Goal: Communication & Community: Answer question/provide support

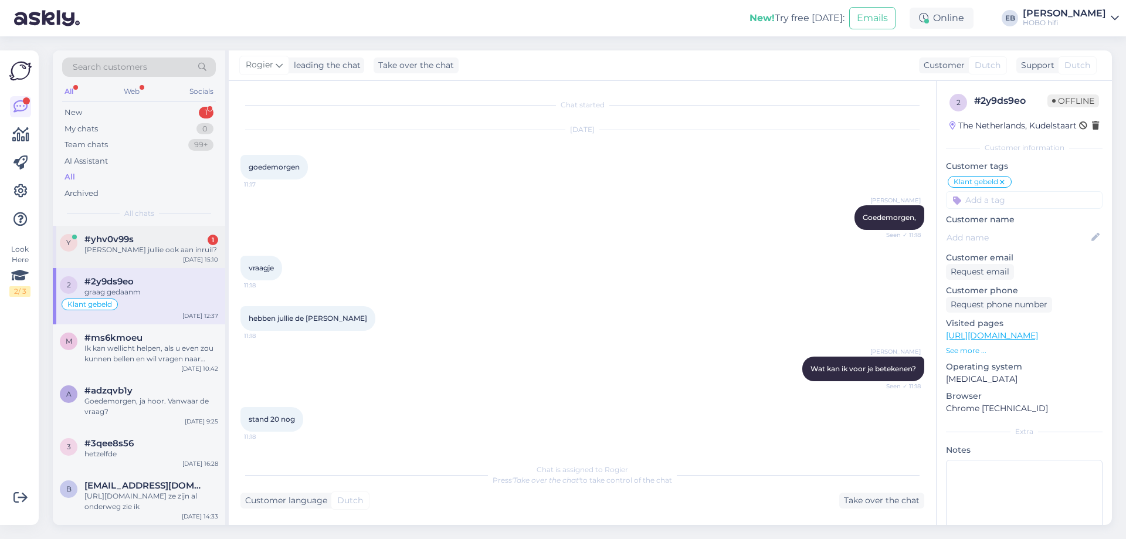
scroll to position [54, 0]
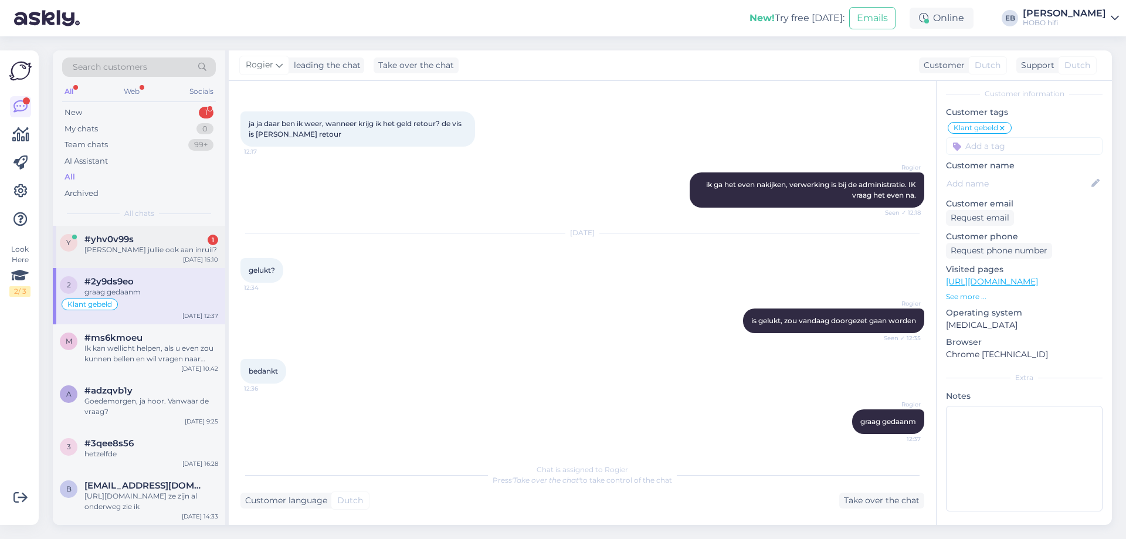
click at [142, 237] on div "#yhv0v99s 1" at bounding box center [151, 239] width 134 height 11
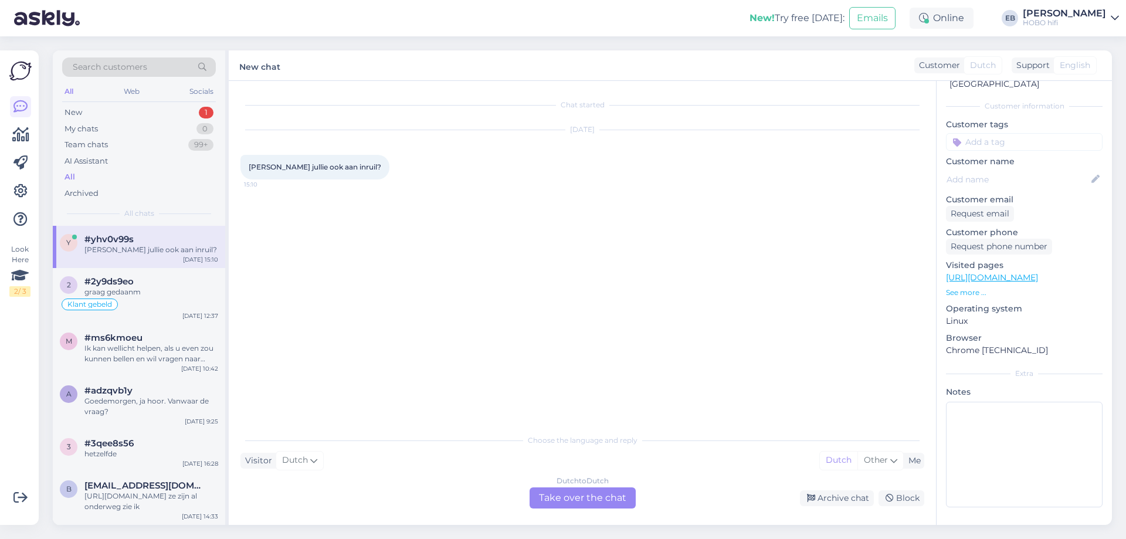
scroll to position [0, 0]
click at [560, 498] on div "Dutch to Dutch Take over the chat" at bounding box center [582, 497] width 106 height 21
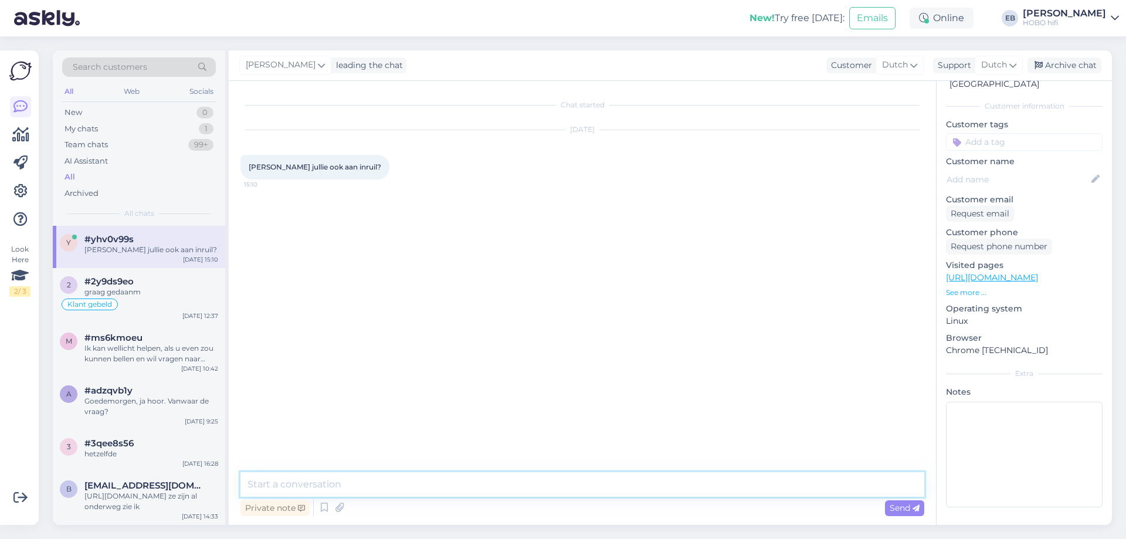
click at [362, 490] on textarea at bounding box center [582, 484] width 684 height 25
type textarea "Goedemiddag, ja hoor."
click at [342, 485] on textarea at bounding box center [582, 484] width 684 height 25
paste textarea "[URL][DOMAIN_NAME]"
type textarea "[URL][DOMAIN_NAME]"
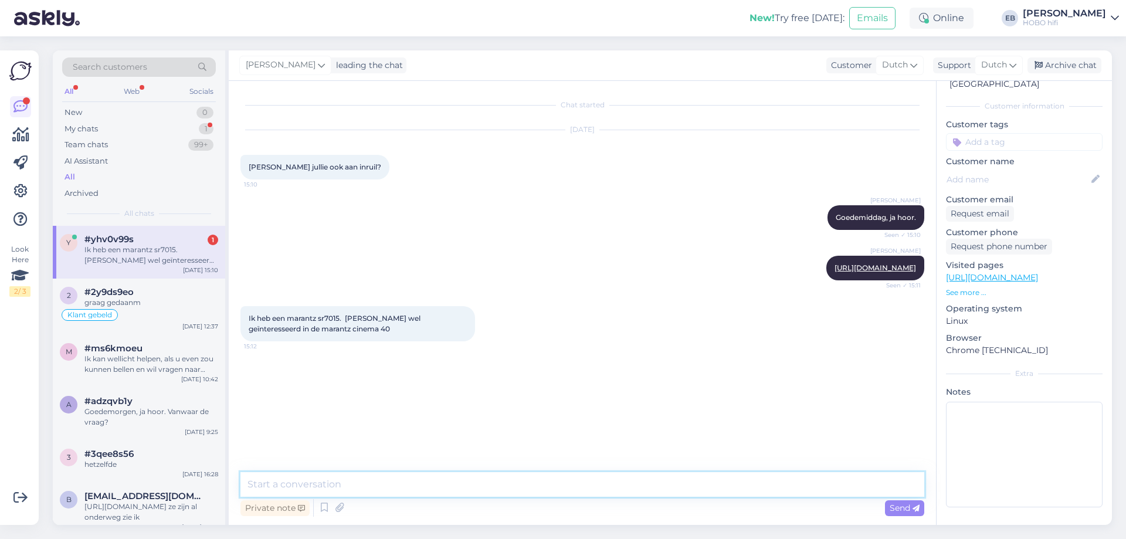
click at [350, 488] on textarea at bounding box center [582, 484] width 684 height 25
click at [1001, 279] on link "[URL][DOMAIN_NAME]" at bounding box center [992, 277] width 92 height 11
click at [970, 293] on p "See more ..." at bounding box center [1024, 292] width 157 height 11
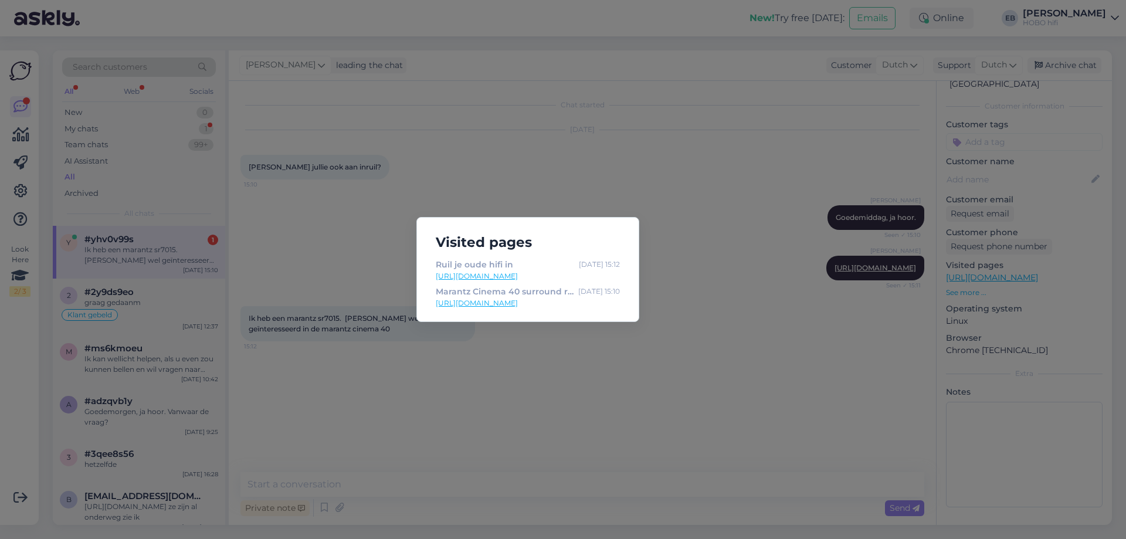
click at [570, 304] on link "[URL][DOMAIN_NAME]" at bounding box center [528, 303] width 184 height 11
click at [455, 386] on div "Visited pages Ruil je oude hifi in [DATE] 15:12 [URL][DOMAIN_NAME] Marantz Cine…" at bounding box center [563, 269] width 1126 height 539
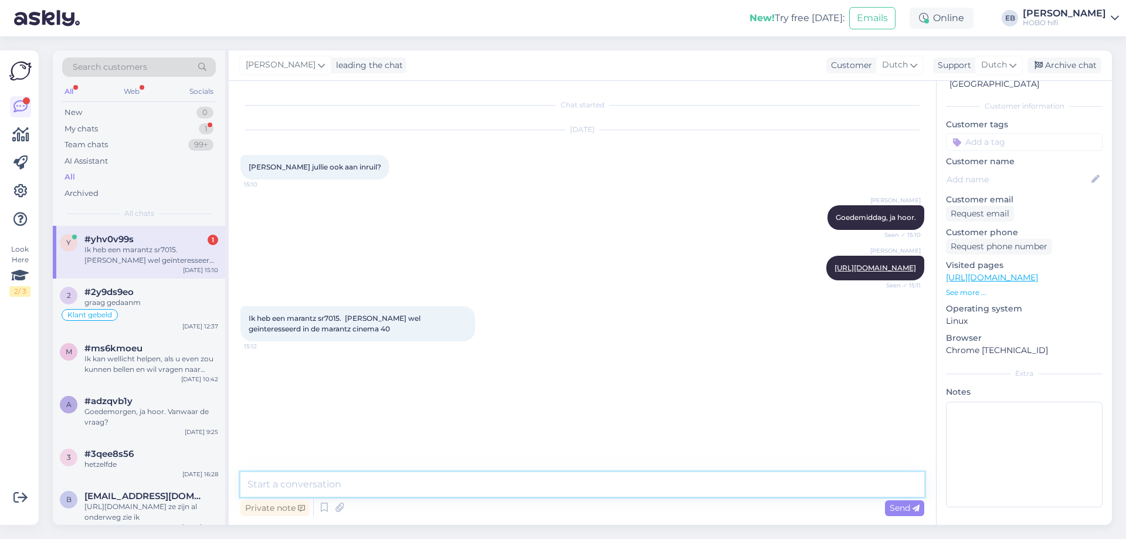
click at [290, 489] on textarea at bounding box center [582, 484] width 684 height 25
type textarea "Dat is mogelijk. Als je mij je telefoonnummer en naam stuurt, bel ik je even op…"
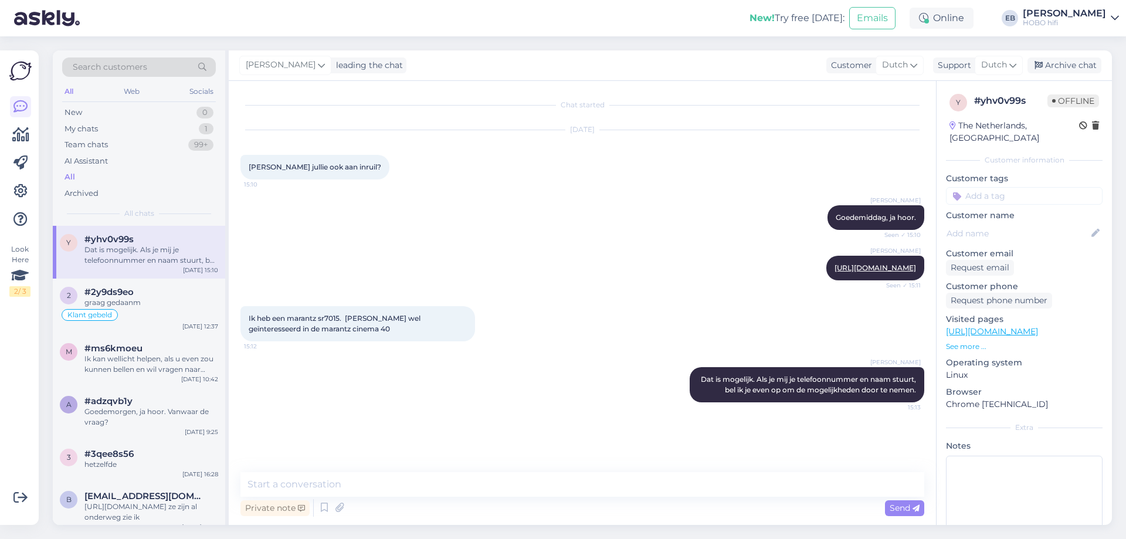
click at [669, 278] on div "[PERSON_NAME] [URL][DOMAIN_NAME] Seen ✓ 15:11" at bounding box center [582, 268] width 684 height 50
click at [1038, 67] on icon at bounding box center [1038, 66] width 8 height 8
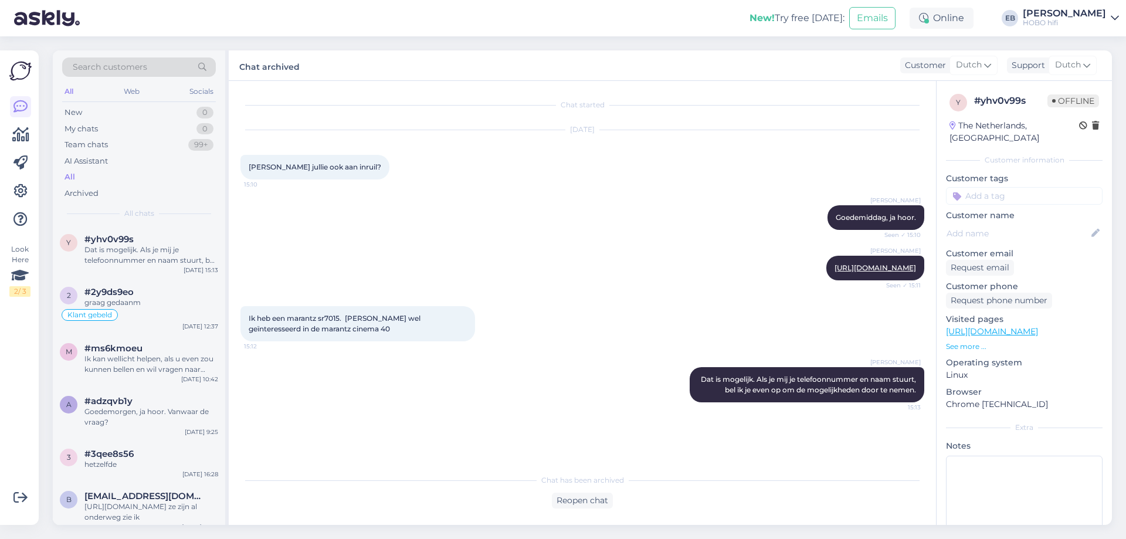
click at [668, 298] on div "Ik heb een marantz sr7015. [PERSON_NAME] wel geïnteresseerd in de marantz cinem…" at bounding box center [582, 323] width 684 height 61
click at [973, 21] on div "Online" at bounding box center [941, 18] width 64 height 21
click at [964, 76] on button "24 hours" at bounding box center [941, 80] width 45 height 13
